Goal: Task Accomplishment & Management: Use online tool/utility

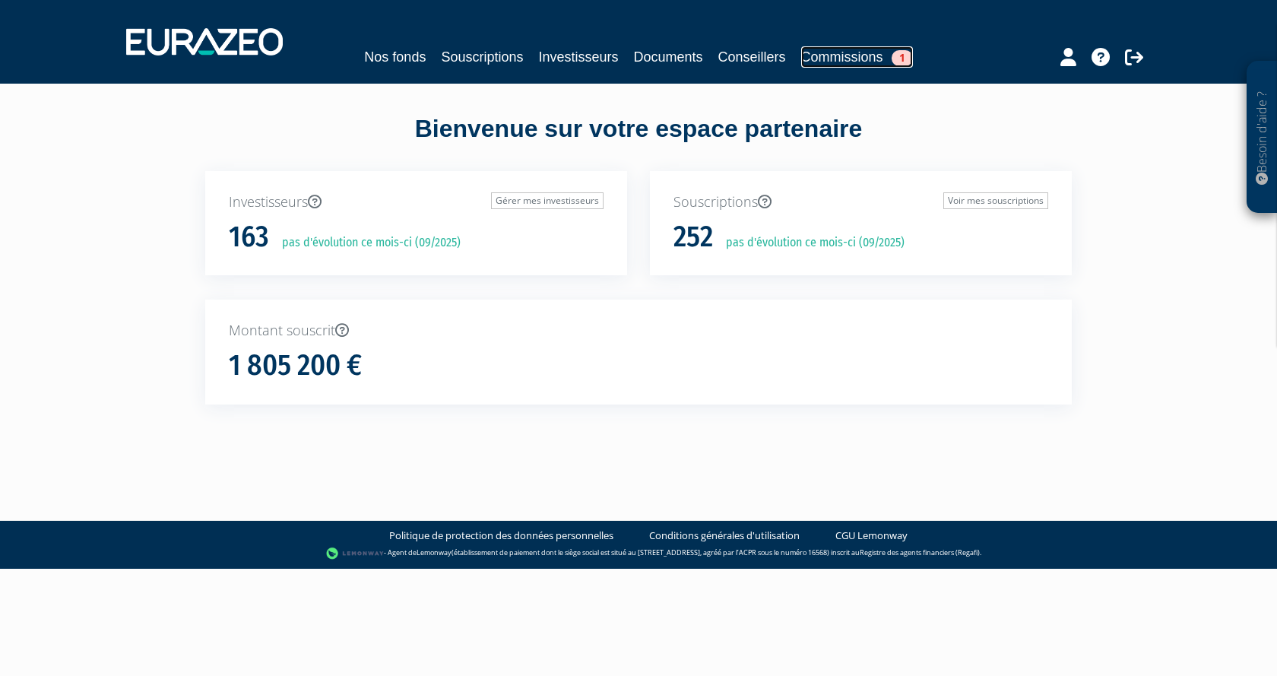
click at [877, 56] on link "Commissions 1" at bounding box center [857, 56] width 112 height 21
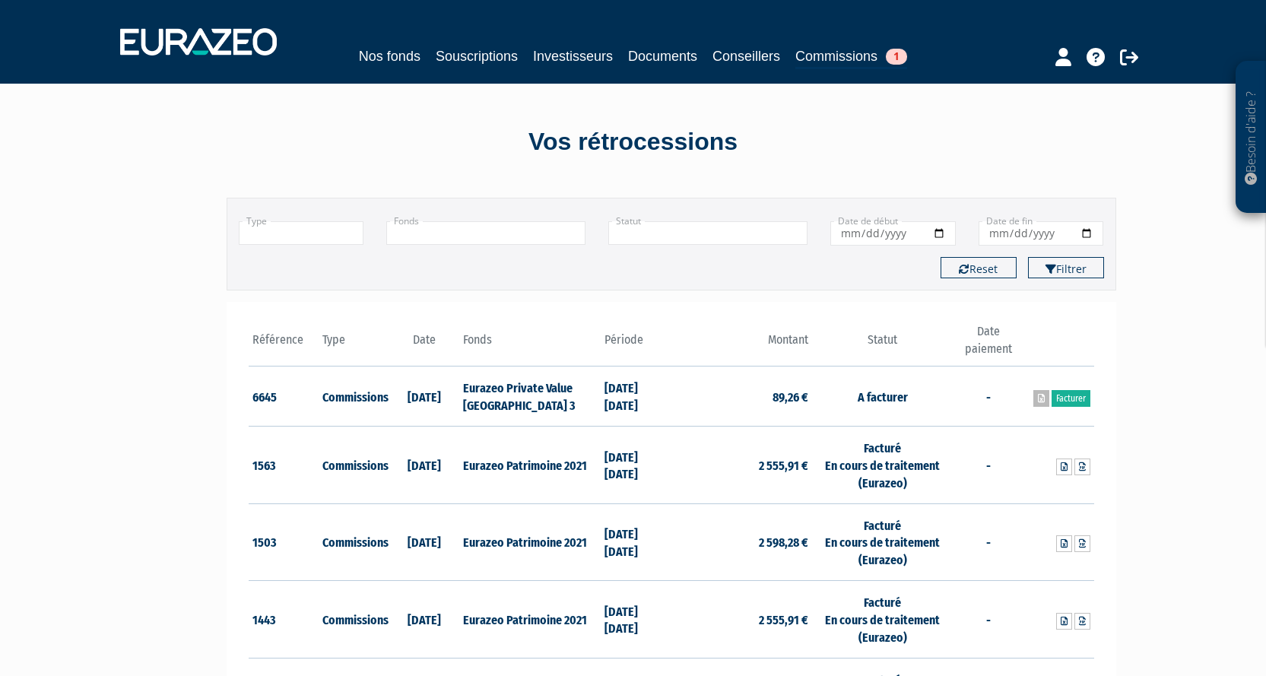
click at [1038, 397] on icon at bounding box center [1041, 398] width 7 height 9
click at [1072, 394] on link "Facturer" at bounding box center [1070, 398] width 39 height 17
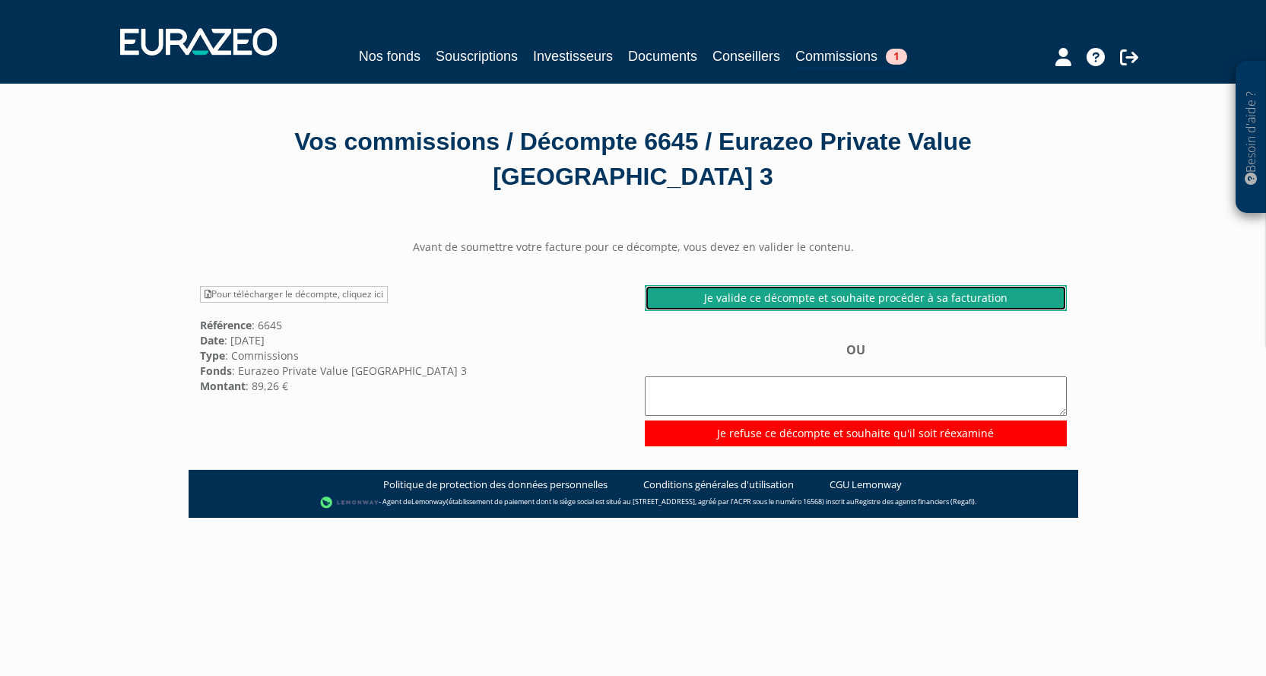
click at [862, 285] on link "Je valide ce décompte et souhaite procéder à sa facturation" at bounding box center [856, 298] width 422 height 26
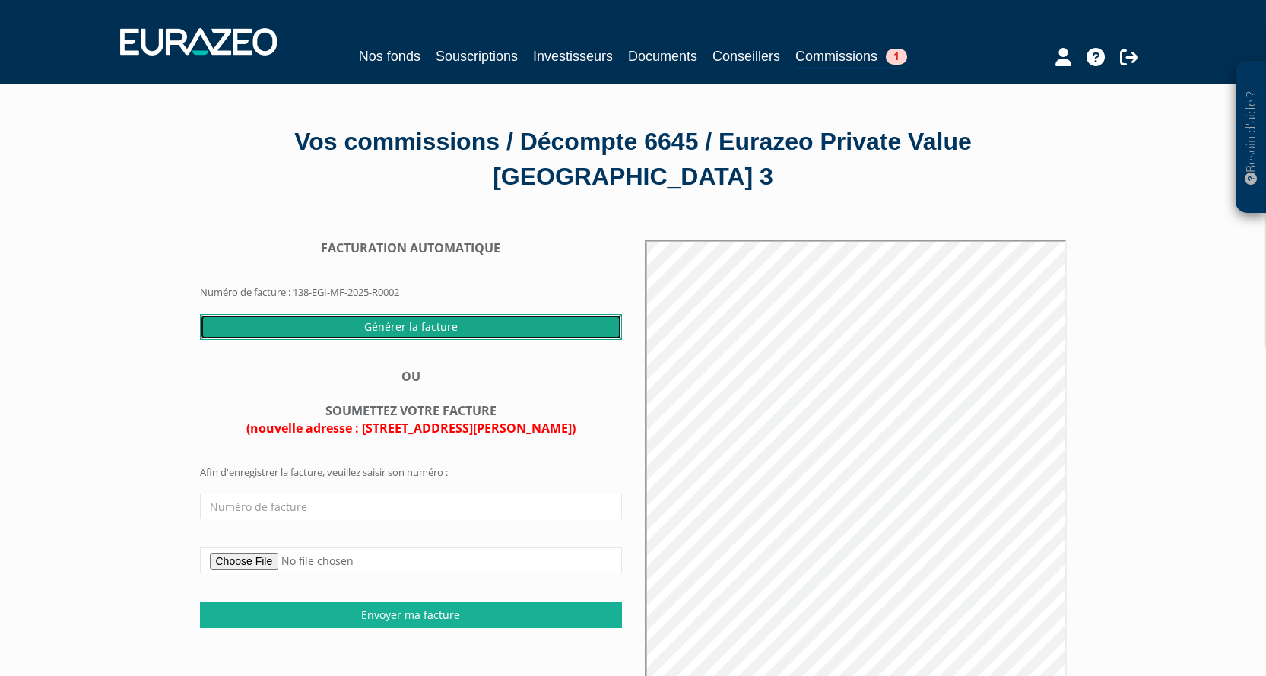
click at [407, 314] on input "Générer la facture" at bounding box center [411, 327] width 422 height 26
